Goal: Information Seeking & Learning: Check status

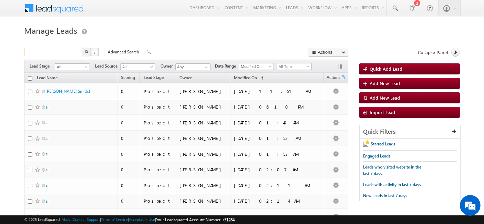
click at [64, 52] on input "text" at bounding box center [53, 52] width 59 height 8
type input "7"
click at [264, 77] on span "(sorted ascending)" at bounding box center [261, 78] width 6 height 6
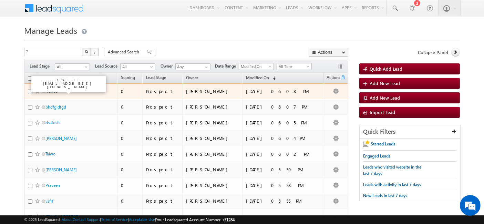
click at [47, 90] on link "Notice" at bounding box center [52, 91] width 12 height 5
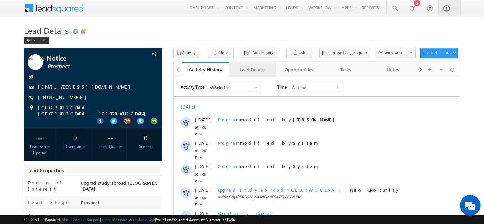
click at [254, 70] on div "Lead Details" at bounding box center [252, 69] width 35 height 8
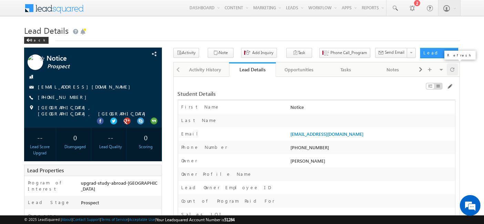
click at [451, 67] on span at bounding box center [453, 69] width 4 height 12
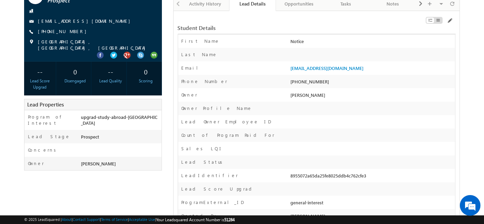
scroll to position [65, 0]
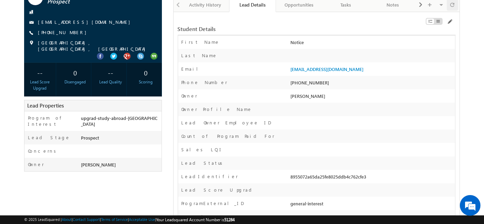
click at [452, 3] on span at bounding box center [453, 5] width 4 height 12
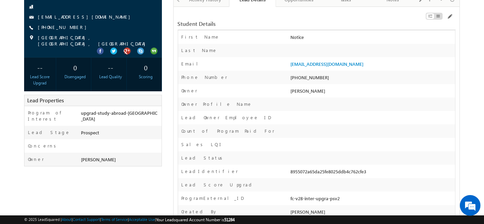
scroll to position [63, 0]
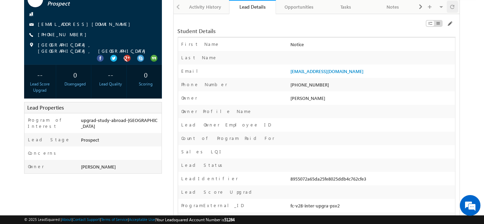
click at [453, 9] on span at bounding box center [453, 7] width 4 height 12
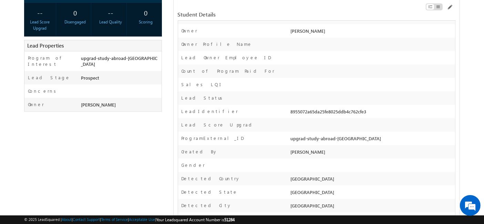
scroll to position [0, 0]
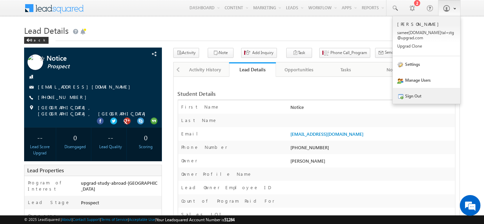
click at [412, 89] on link "Sign Out" at bounding box center [427, 96] width 68 height 16
